Goal: Task Accomplishment & Management: Manage account settings

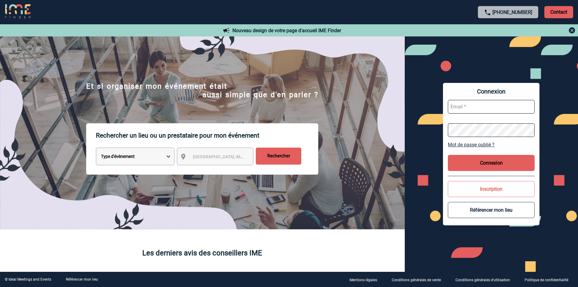
type input "mthevenin@ime-groupe.com"
click at [469, 161] on button "Connexion" at bounding box center [491, 163] width 87 height 16
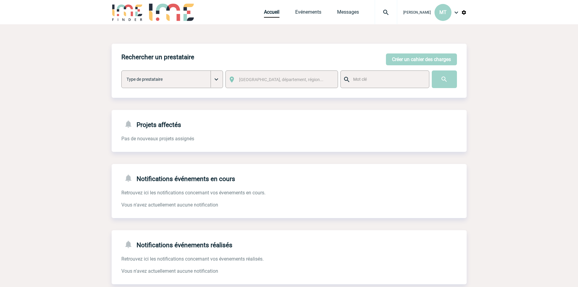
click at [382, 13] on img at bounding box center [386, 12] width 22 height 7
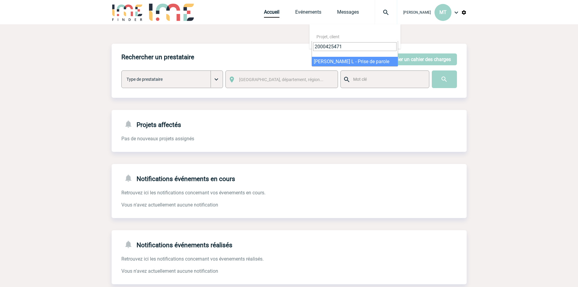
type input "2000425471"
select select "24972"
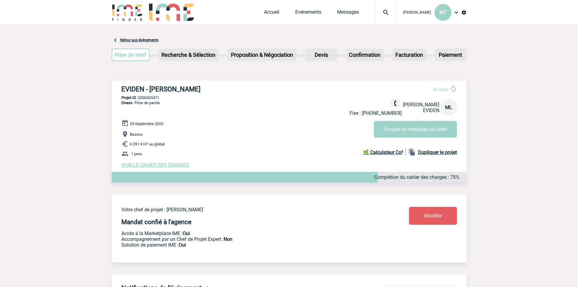
click at [168, 167] on span "VOIR LE CAHIER DES CHARGES" at bounding box center [155, 165] width 68 height 6
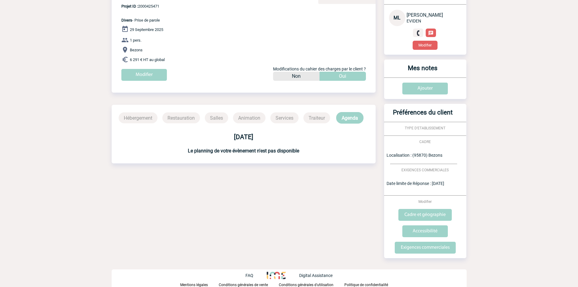
scroll to position [62, 0]
click at [439, 245] on input "Exigences commerciales" at bounding box center [425, 247] width 61 height 12
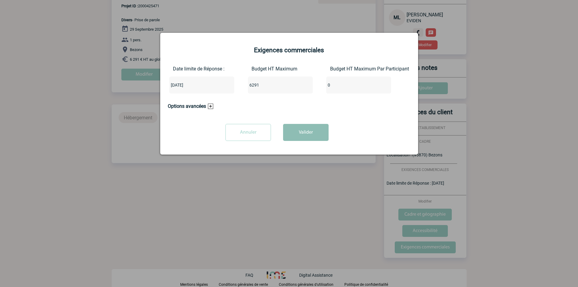
click at [308, 128] on button "Valider" at bounding box center [306, 132] width 46 height 17
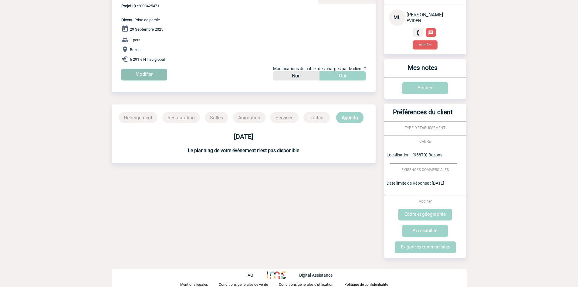
click at [154, 76] on input "Modifier" at bounding box center [144, 75] width 46 height 12
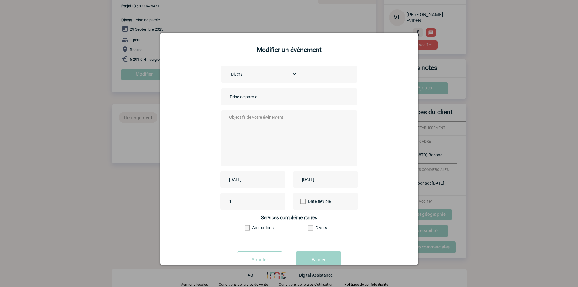
scroll to position [0, 0]
click at [330, 256] on button "Valider" at bounding box center [319, 260] width 46 height 17
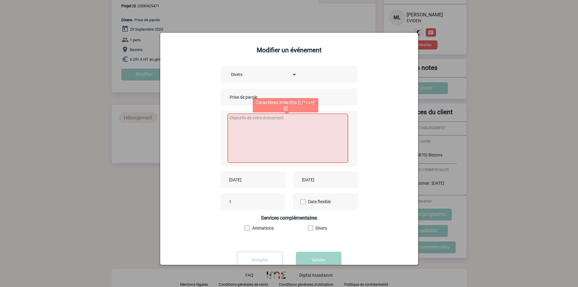
click at [257, 128] on textarea at bounding box center [288, 137] width 120 height 49
type textarea "Prise de parole"
click at [317, 253] on button "Valider" at bounding box center [319, 260] width 46 height 17
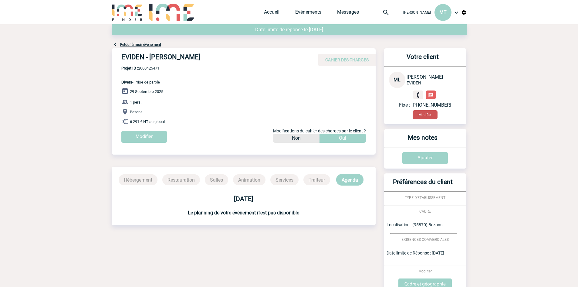
click at [430, 114] on button "Modifier" at bounding box center [425, 114] width 25 height 9
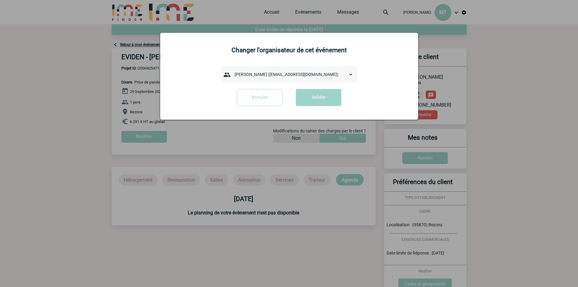
click at [306, 74] on select "Admin 10557 (10557@ime-finder.com) Amélie TROUSSEL (amelie.troussel@eviden.com)…" at bounding box center [292, 74] width 121 height 8
click at [232, 70] on select "Admin 10557 (10557@ime-finder.com) Amélie TROUSSEL (amelie.troussel@eviden.com)…" at bounding box center [292, 74] width 121 height 8
click at [308, 97] on button "Valider" at bounding box center [319, 97] width 46 height 17
